Goal: Transaction & Acquisition: Purchase product/service

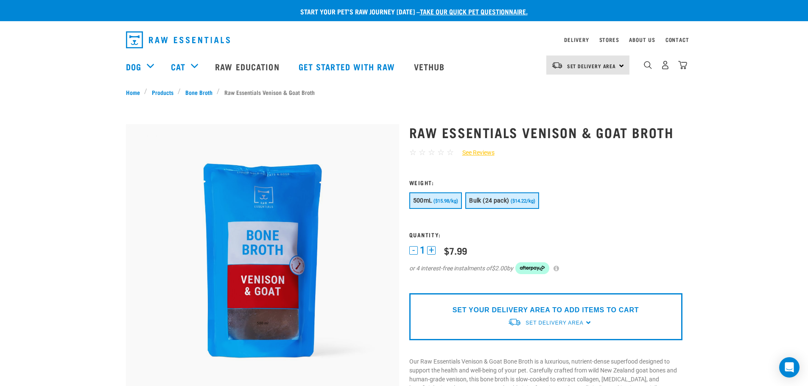
click at [487, 206] on button "Bulk (24 pack) ($14.22/kg)" at bounding box center [501, 201] width 73 height 17
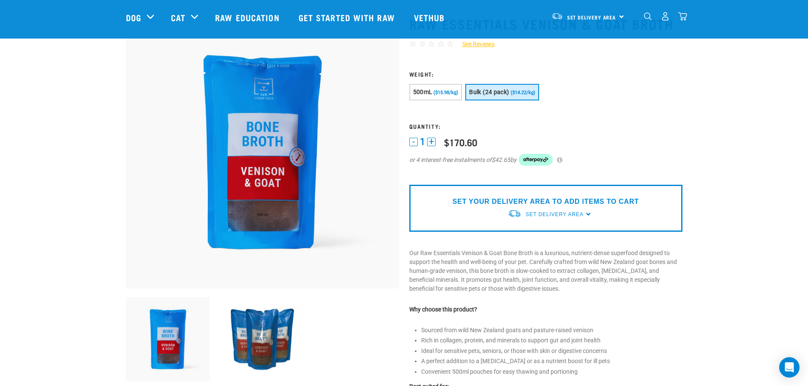
scroll to position [42, 0]
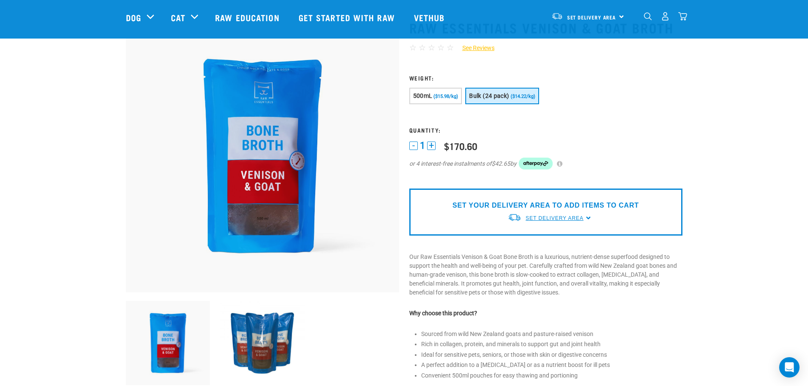
click at [530, 221] on span "Set Delivery Area" at bounding box center [555, 219] width 58 height 6
click at [534, 235] on link "[GEOGRAPHIC_DATA]" at bounding box center [550, 238] width 84 height 14
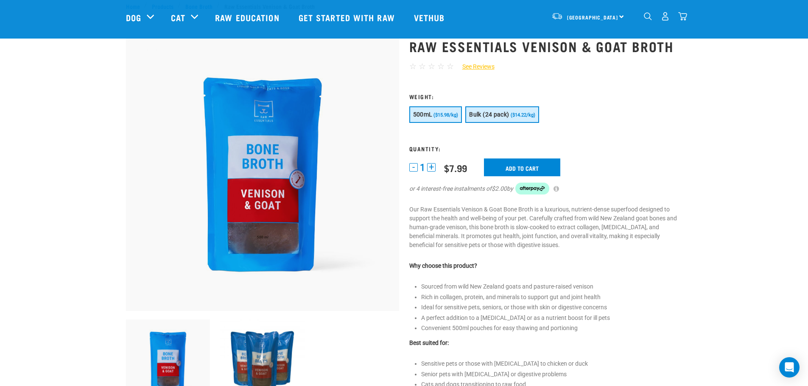
scroll to position [20, 0]
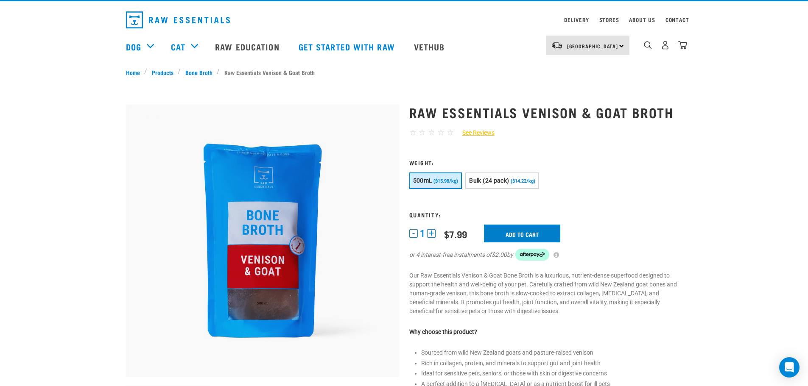
drag, startPoint x: 484, startPoint y: 181, endPoint x: 498, endPoint y: 227, distance: 47.3
click at [484, 182] on span "Bulk (24 pack)" at bounding box center [489, 180] width 40 height 7
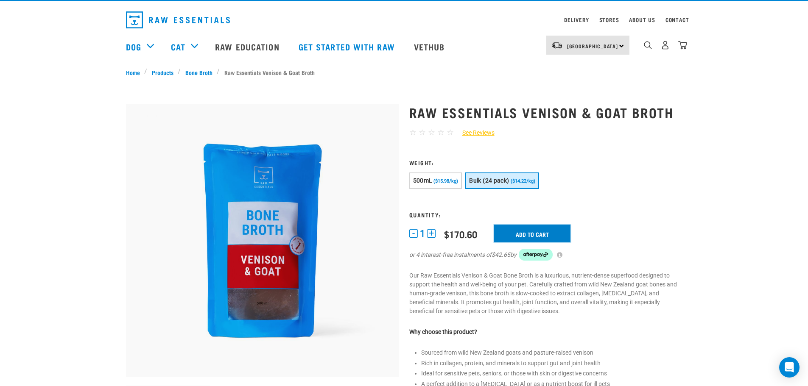
click at [518, 234] on input "Add to cart" at bounding box center [532, 234] width 76 height 18
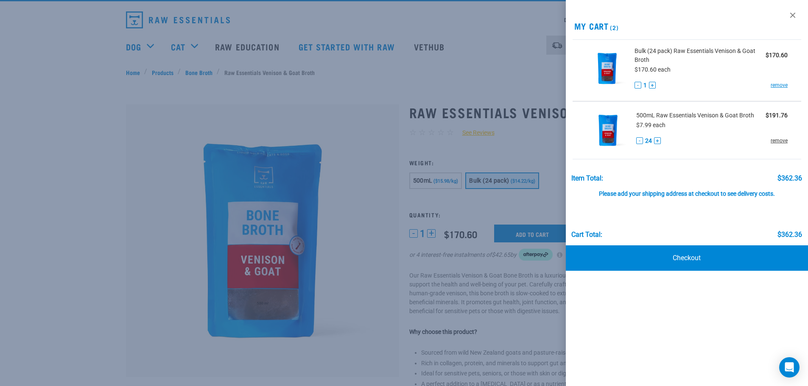
click at [777, 139] on link "remove" at bounding box center [779, 141] width 17 height 8
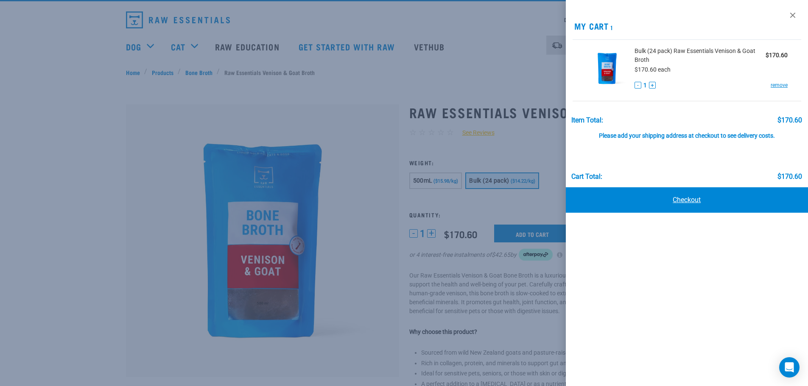
click at [717, 206] on link "Checkout" at bounding box center [687, 200] width 243 height 25
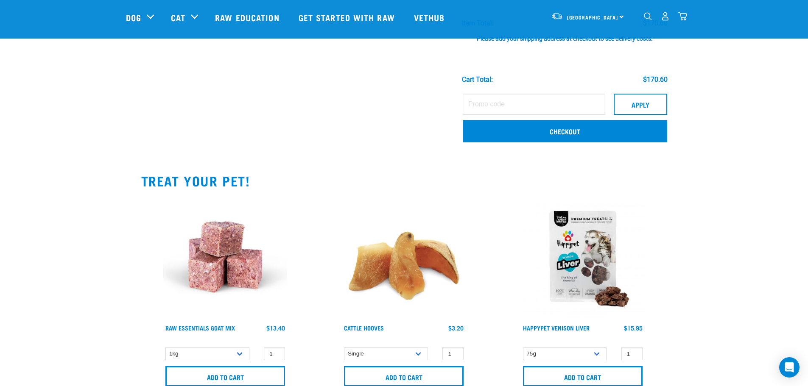
scroll to position [127, 0]
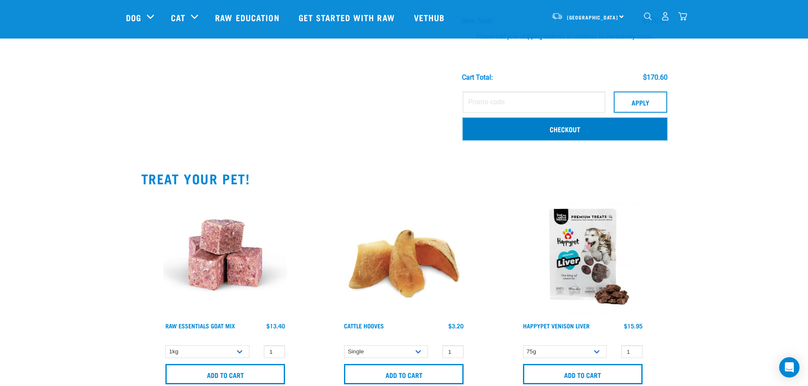
click at [558, 132] on link "Checkout" at bounding box center [565, 129] width 204 height 22
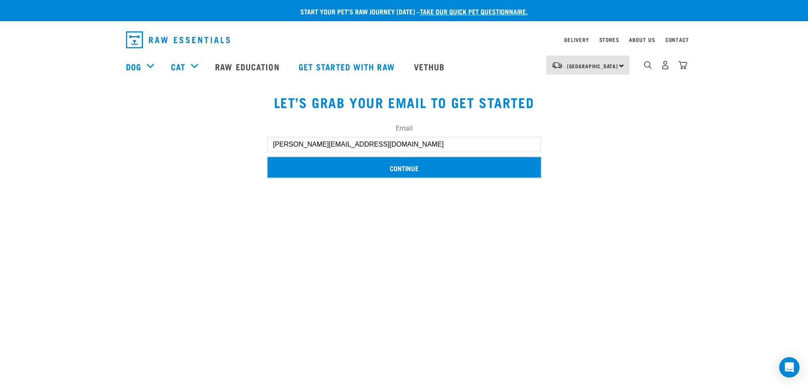
click at [398, 173] on input "Continue" at bounding box center [404, 167] width 273 height 20
